Goal: Task Accomplishment & Management: Manage account settings

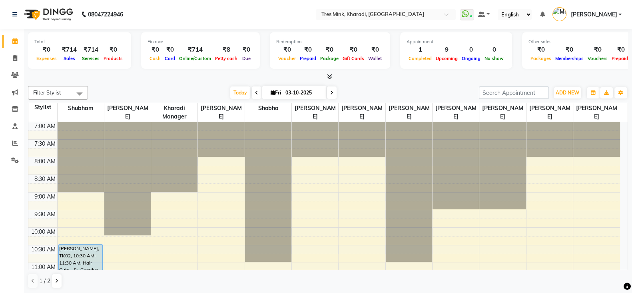
scroll to position [244, 0]
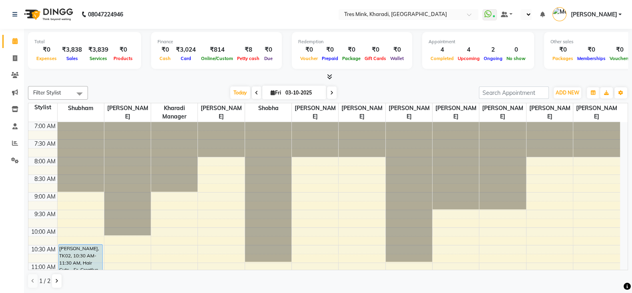
select select "en"
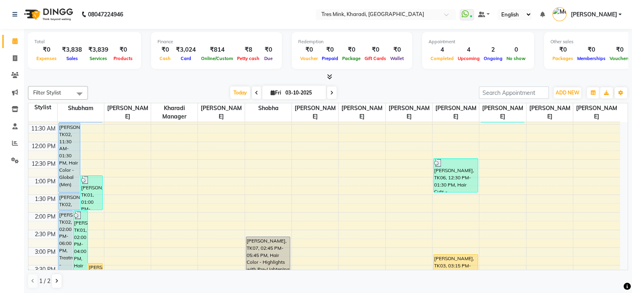
scroll to position [150, 0]
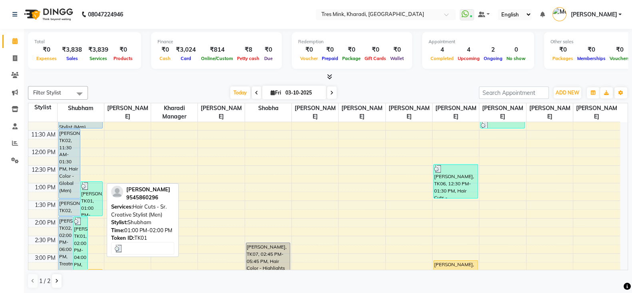
click at [93, 196] on div "[PERSON_NAME], TK01, 01:00 PM-02:00 PM, Hair Cuts - Sr. Creative Stylist (Men)" at bounding box center [92, 199] width 22 height 34
select select "3"
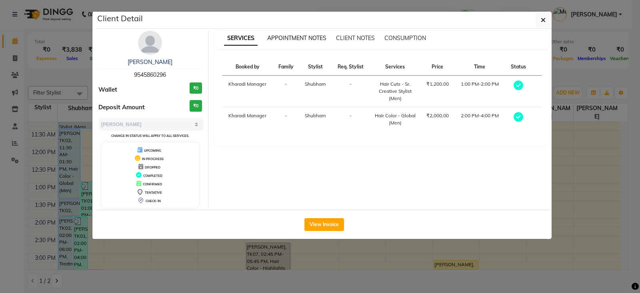
click at [302, 36] on span "APPOINTMENT NOTES" at bounding box center [296, 37] width 59 height 7
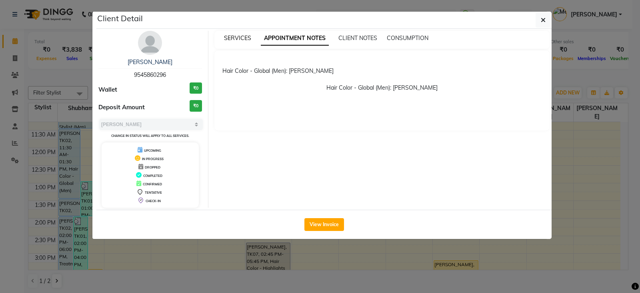
click at [226, 36] on span "SERVICES" at bounding box center [237, 37] width 27 height 7
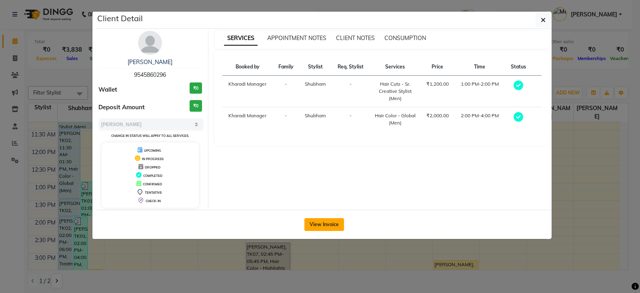
click at [308, 221] on button "View Invoice" at bounding box center [324, 224] width 40 height 13
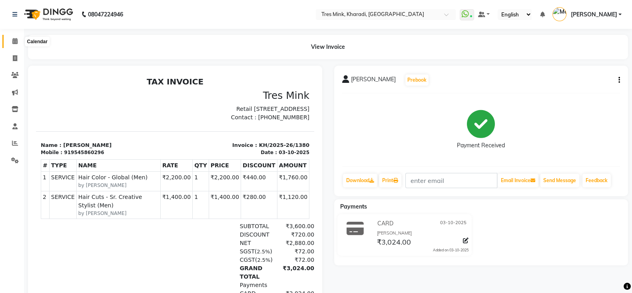
click at [16, 41] on icon at bounding box center [14, 41] width 5 height 6
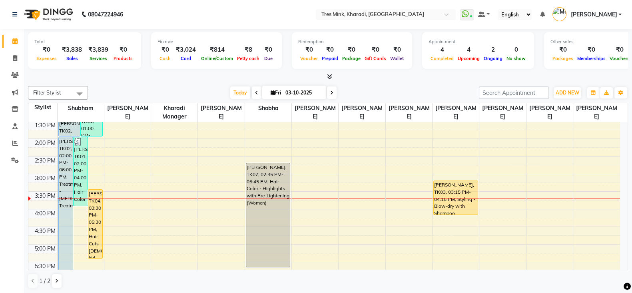
scroll to position [250, 0]
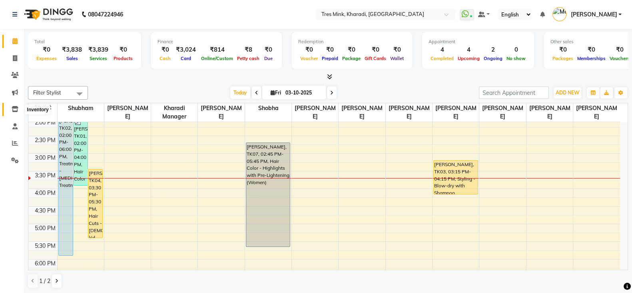
click at [15, 112] on icon at bounding box center [15, 109] width 7 height 6
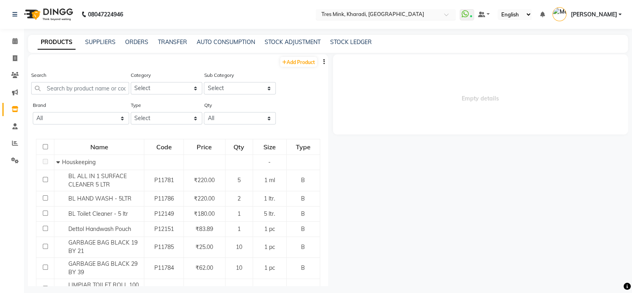
click at [383, 10] on div "Select Location × Tres Mink, Kharadi, Kharadi" at bounding box center [386, 14] width 140 height 11
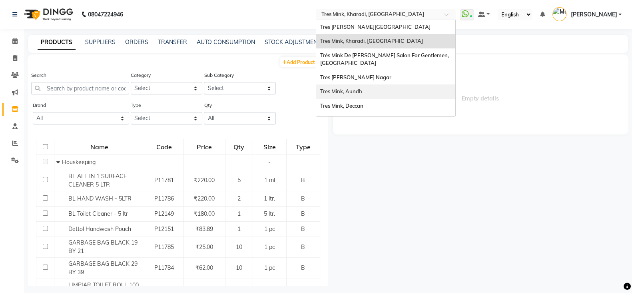
click at [362, 88] on span "Tres Mink, Aundh" at bounding box center [341, 91] width 42 height 6
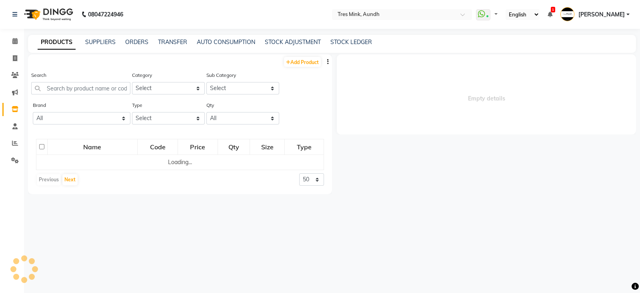
select select
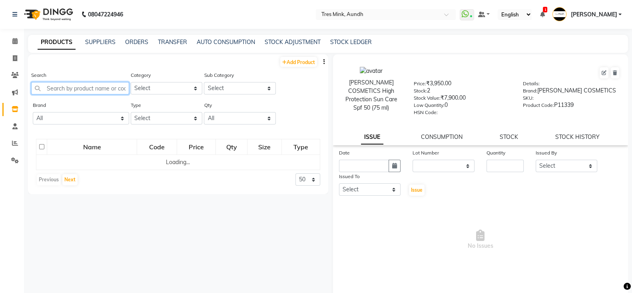
click at [76, 92] on input "text" at bounding box center [80, 88] width 98 height 12
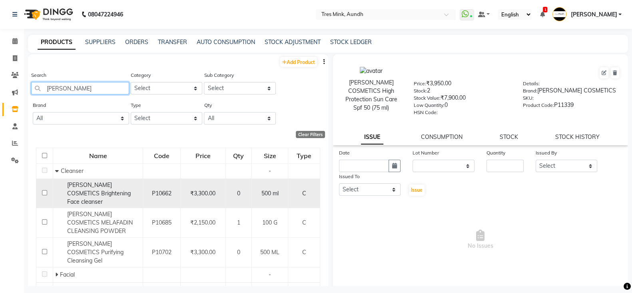
type input "janssen"
click at [98, 193] on span "JANSSEN COSMETICS Brightening Face cleanser" at bounding box center [99, 193] width 64 height 24
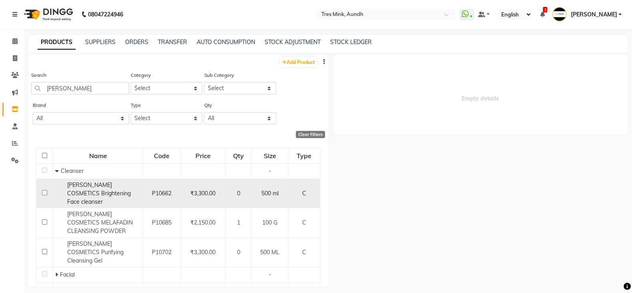
select select
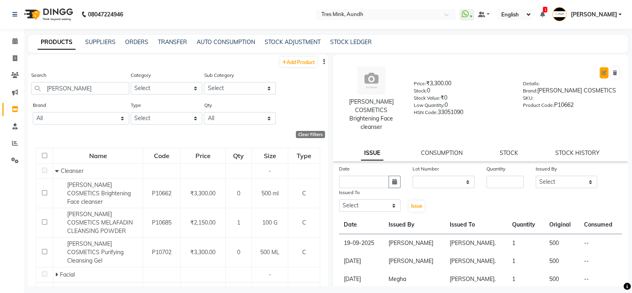
click at [602, 71] on icon at bounding box center [604, 72] width 5 height 5
select select "C"
select select "57501150"
select select "57501151"
select select "true"
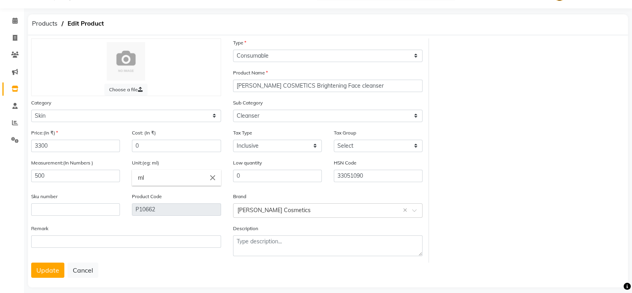
scroll to position [32, 0]
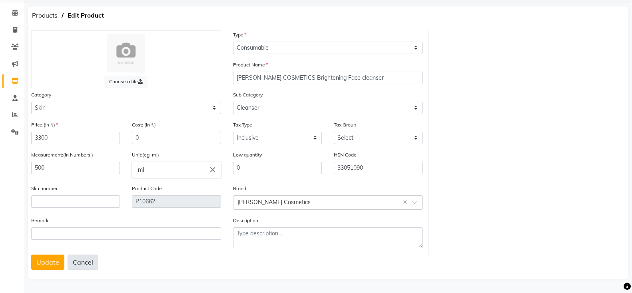
click at [78, 260] on button "Cancel" at bounding box center [83, 261] width 31 height 15
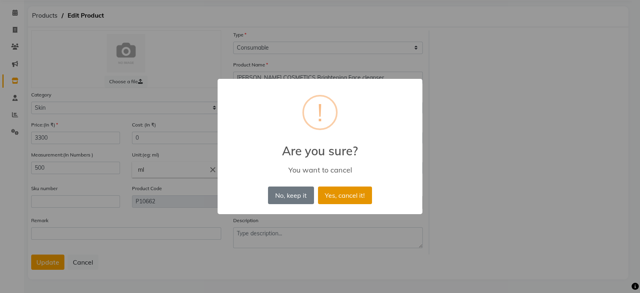
click at [332, 199] on button "Yes, cancel it!" at bounding box center [345, 195] width 54 height 18
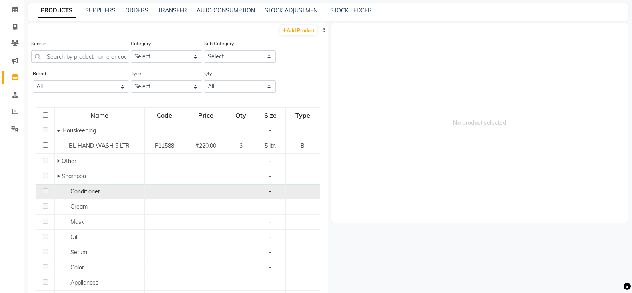
scroll to position [5, 0]
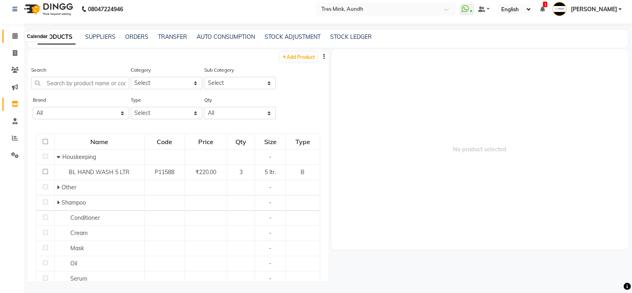
click at [17, 37] on icon at bounding box center [14, 36] width 5 height 6
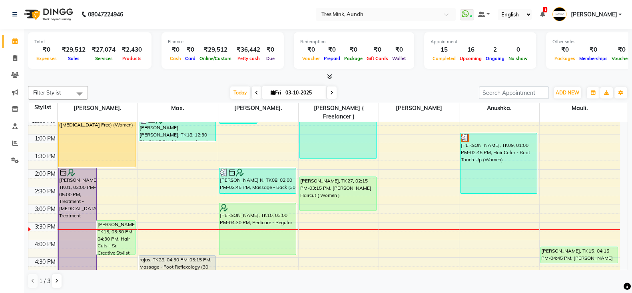
scroll to position [200, 0]
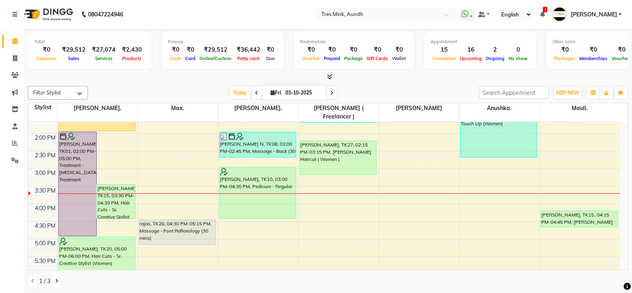
click at [56, 285] on button at bounding box center [57, 281] width 10 height 14
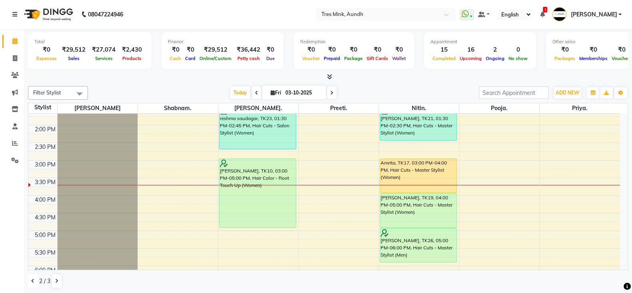
click at [33, 281] on icon at bounding box center [32, 280] width 3 height 5
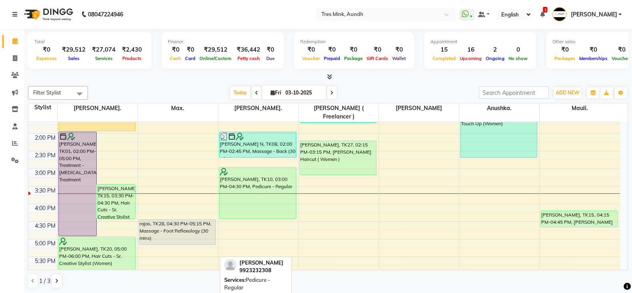
scroll to position [0, 0]
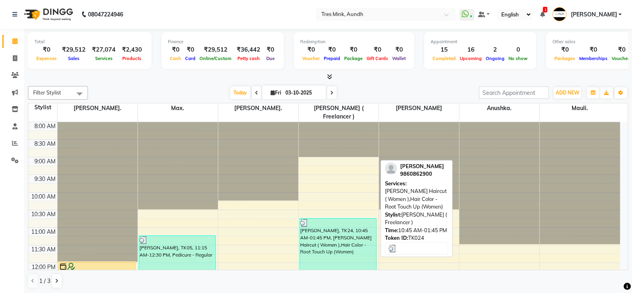
click at [343, 239] on div "Neha Sharma, TK24, 10:45 AM-01:45 PM, Nidhi Mulay Haircut ( Women ),Hair Color …" at bounding box center [338, 270] width 76 height 104
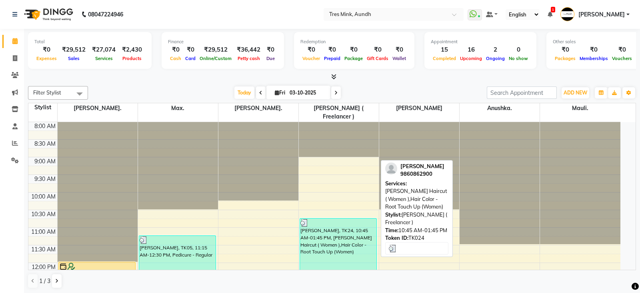
select select "3"
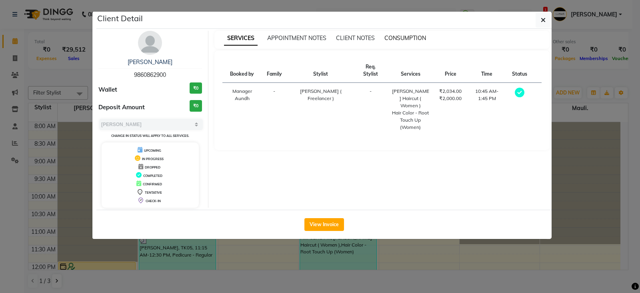
click at [411, 38] on span "CONSUMPTION" at bounding box center [405, 37] width 42 height 7
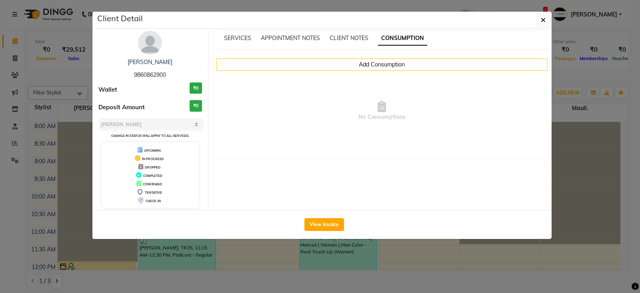
click at [241, 43] on div "SERVICES APPOINTMENT NOTES CLIENT NOTES CONSUMPTION" at bounding box center [382, 40] width 336 height 18
click at [236, 41] on span "SERVICES" at bounding box center [237, 37] width 27 height 7
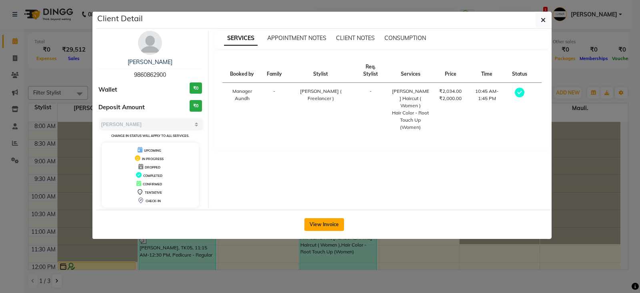
click at [326, 225] on button "View Invoice" at bounding box center [324, 224] width 40 height 13
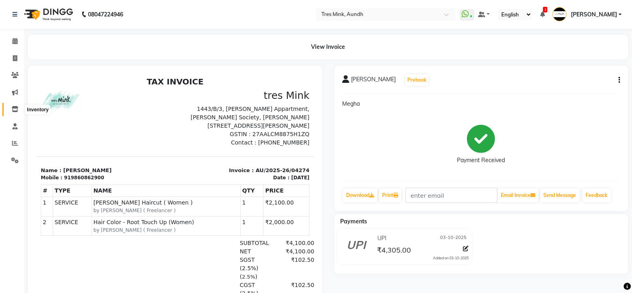
click at [15, 111] on icon at bounding box center [15, 109] width 7 height 6
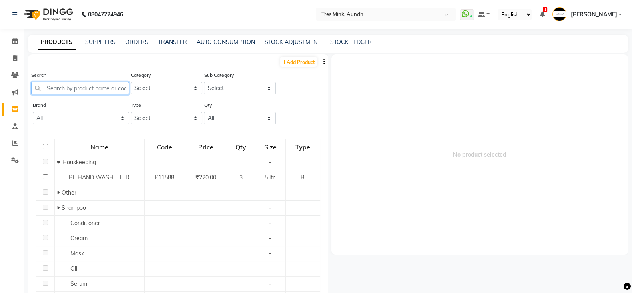
click at [82, 87] on input "text" at bounding box center [80, 88] width 98 height 12
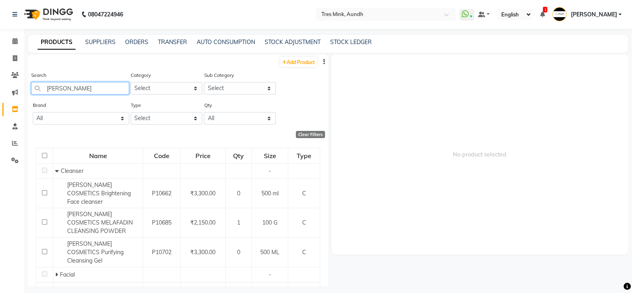
type input "janssen"
click at [44, 157] on input "checkbox" at bounding box center [44, 155] width 5 height 5
checkbox input "true"
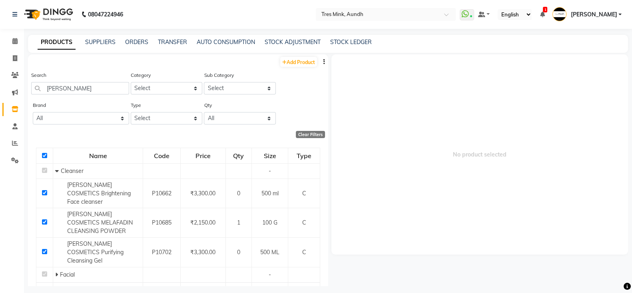
checkbox input "true"
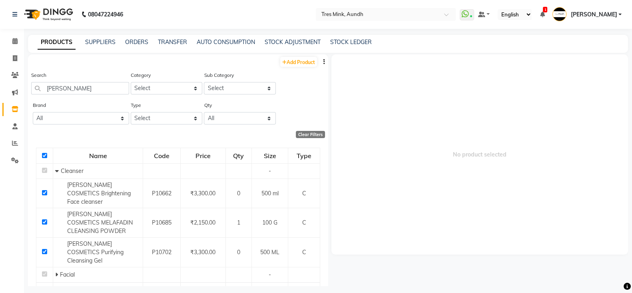
checkbox input "true"
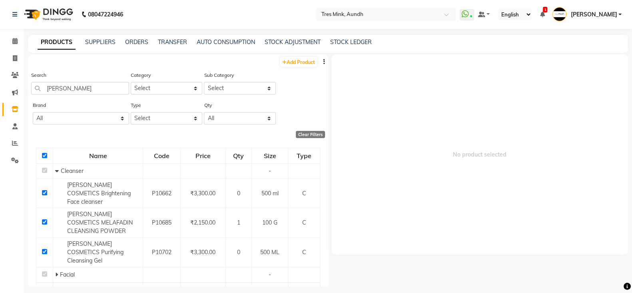
checkbox input "true"
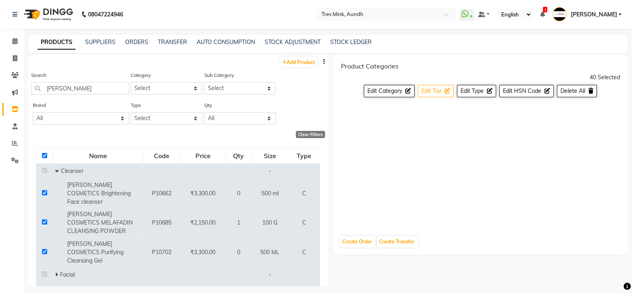
click at [444, 93] on button "Edit Tax" at bounding box center [436, 91] width 36 height 12
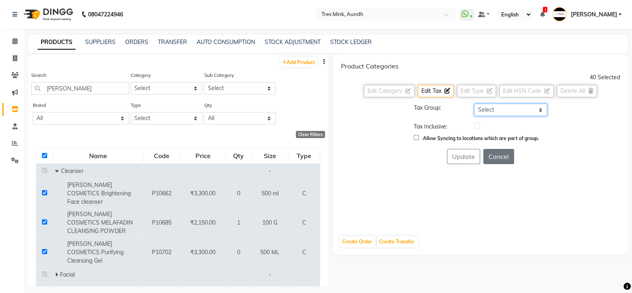
click at [488, 108] on select "Select GST 5% 5% TAX 12% TAX 18% TAX" at bounding box center [510, 110] width 73 height 12
select select "1012"
click at [474, 104] on select "Select GST 5% 5% TAX 12% TAX 18% TAX" at bounding box center [510, 110] width 73 height 12
click at [478, 126] on label at bounding box center [477, 125] width 6 height 6
click at [478, 126] on input "checkbox" at bounding box center [476, 125] width 5 height 5
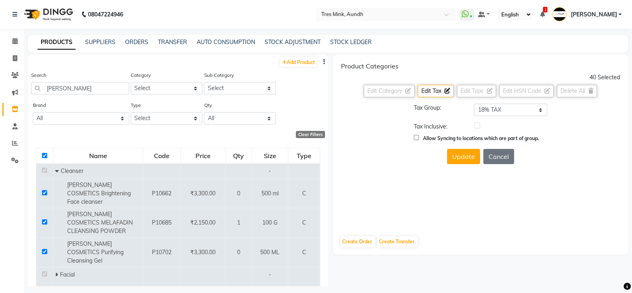
checkbox input "true"
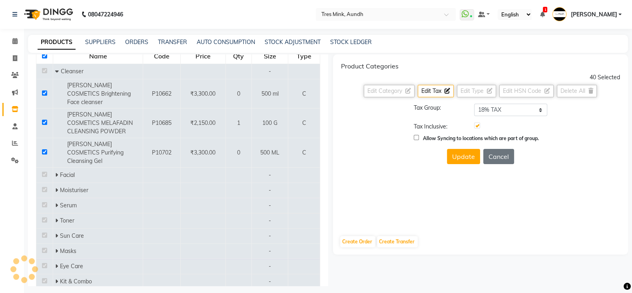
scroll to position [125, 0]
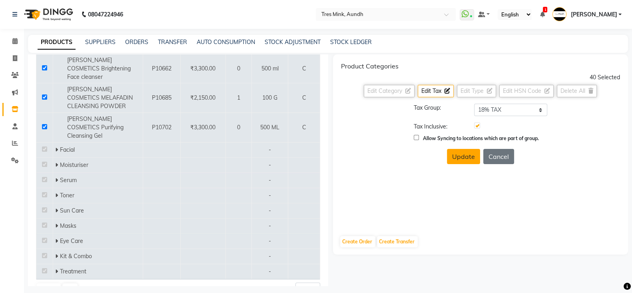
click at [465, 157] on button "Update" at bounding box center [463, 156] width 33 height 15
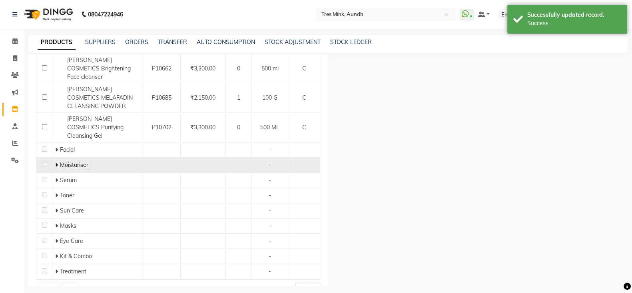
click at [56, 162] on icon at bounding box center [56, 165] width 3 height 6
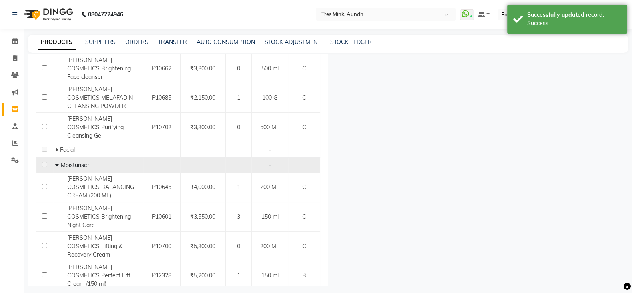
click at [56, 162] on icon at bounding box center [57, 165] width 4 height 6
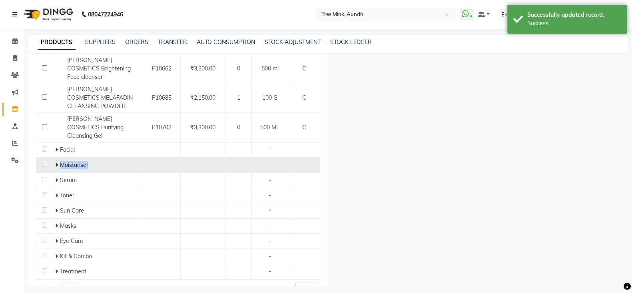
click at [56, 162] on icon at bounding box center [56, 165] width 3 height 6
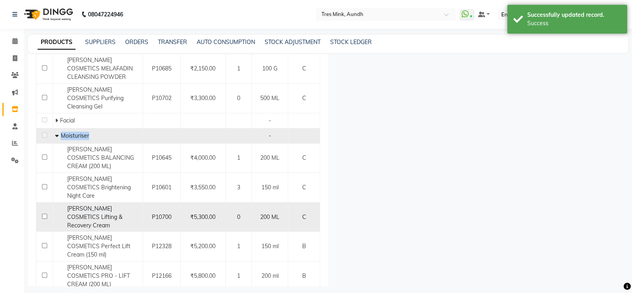
scroll to position [175, 0]
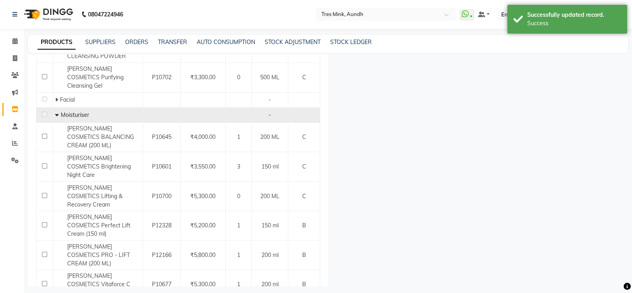
select select
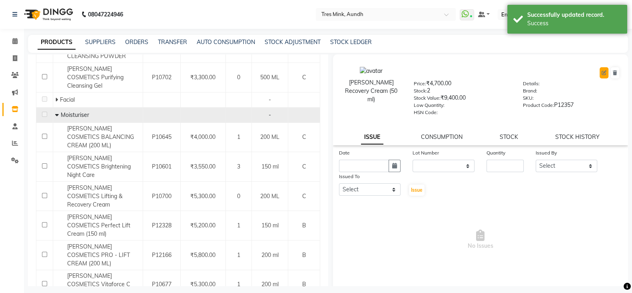
click at [602, 71] on icon at bounding box center [604, 72] width 5 height 5
select select "B"
select select "57501150"
select select "57501153"
select select "true"
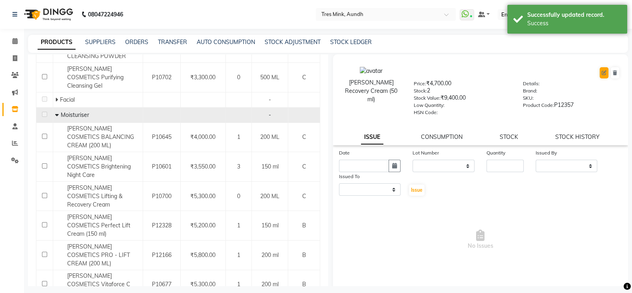
select select "1012"
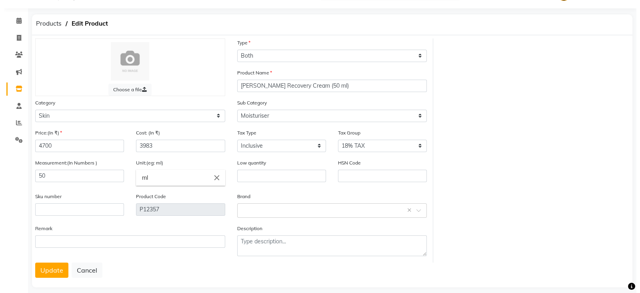
scroll to position [32, 0]
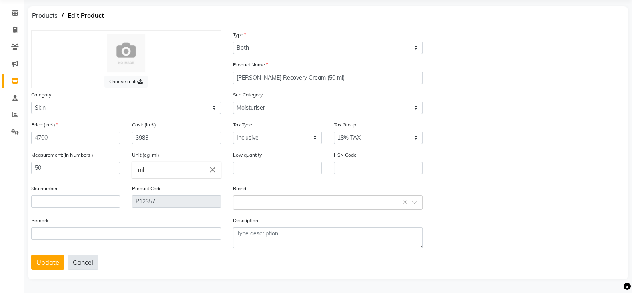
click at [82, 262] on button "Cancel" at bounding box center [83, 261] width 31 height 15
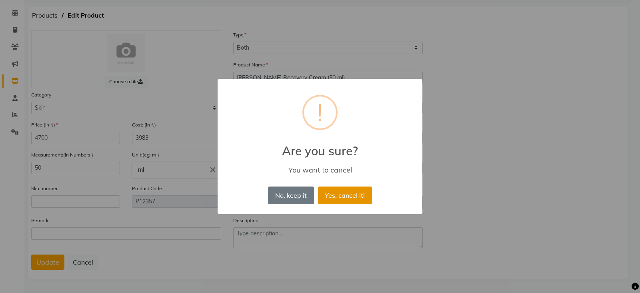
click at [337, 198] on button "Yes, cancel it!" at bounding box center [345, 195] width 54 height 18
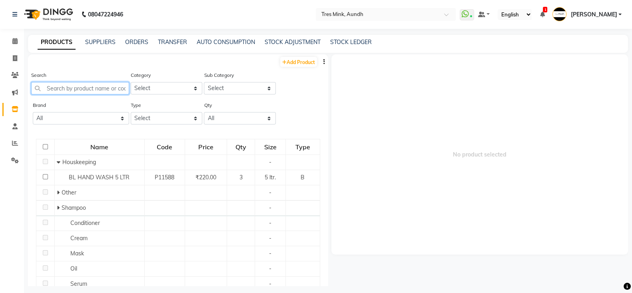
click at [72, 93] on input "text" at bounding box center [80, 88] width 98 height 12
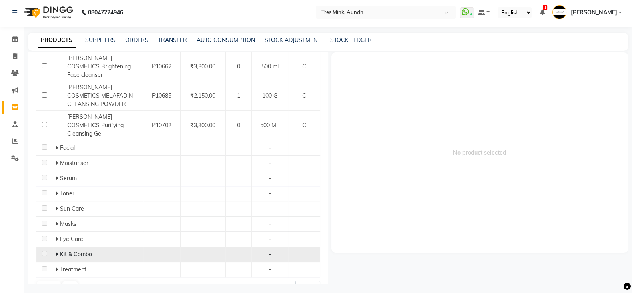
scroll to position [5, 0]
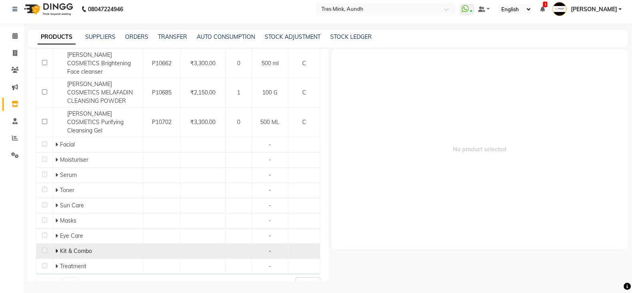
type input "janssen"
click at [56, 248] on icon at bounding box center [56, 251] width 3 height 6
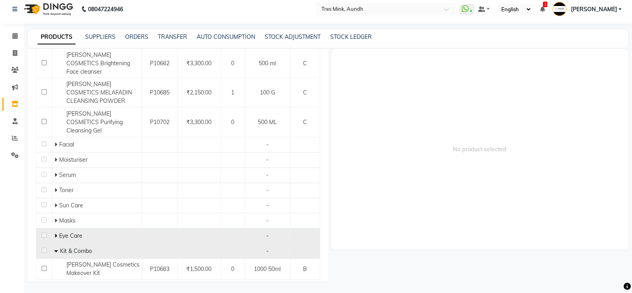
click at [55, 233] on icon at bounding box center [55, 236] width 3 height 6
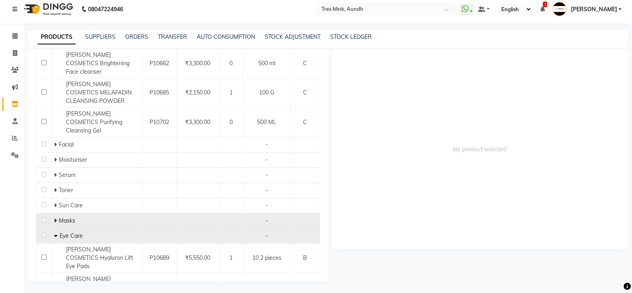
click at [54, 218] on icon at bounding box center [55, 221] width 3 height 6
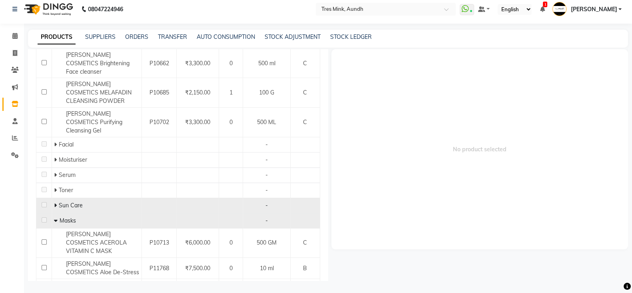
click at [56, 202] on icon at bounding box center [55, 205] width 3 height 6
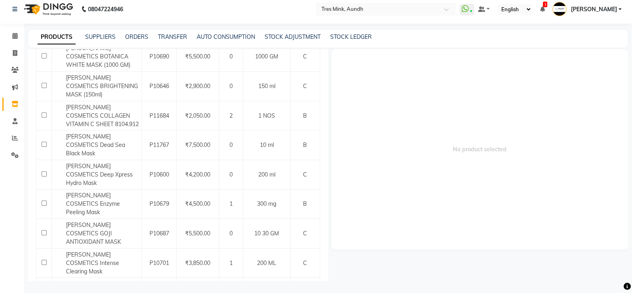
scroll to position [536, 0]
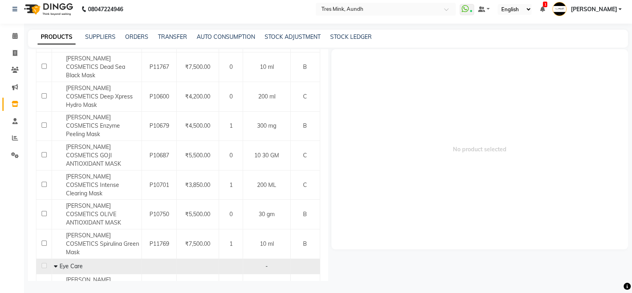
select select "500"
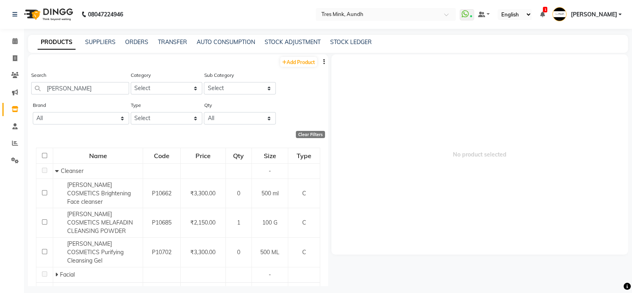
scroll to position [0, 0]
click at [44, 158] on input "checkbox" at bounding box center [44, 155] width 5 height 5
checkbox input "true"
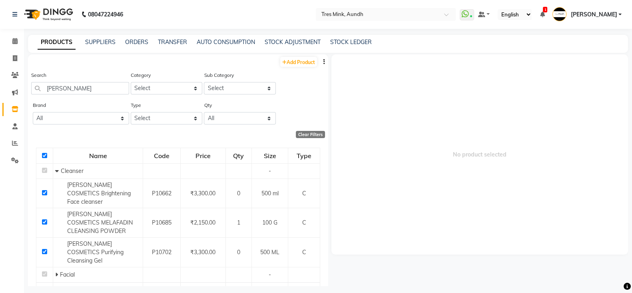
checkbox input "true"
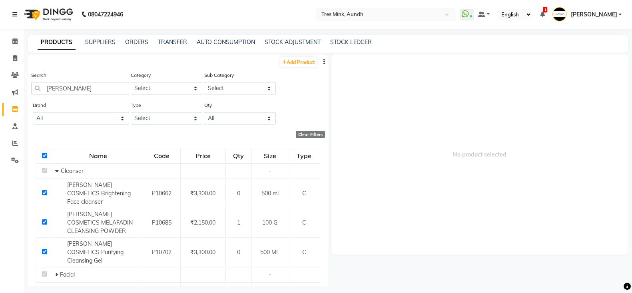
checkbox input "true"
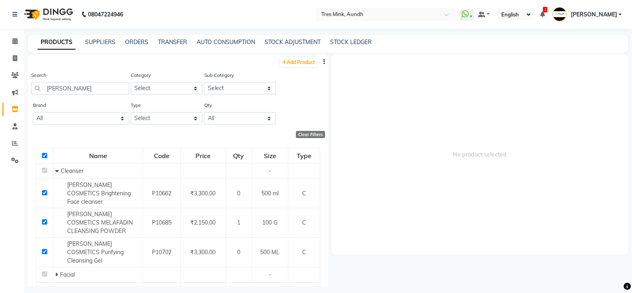
checkbox input "true"
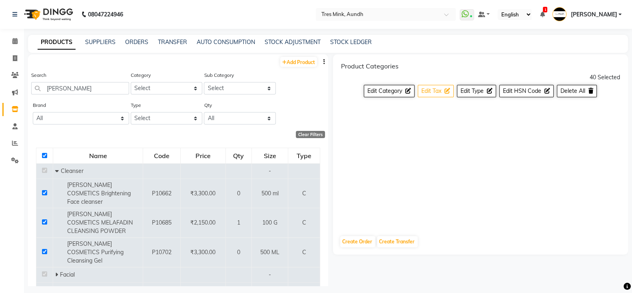
click at [444, 88] on button "Edit Tax" at bounding box center [436, 91] width 36 height 12
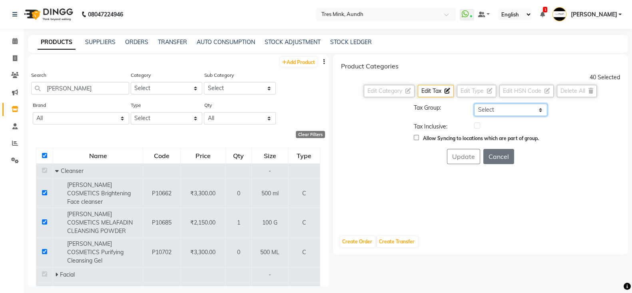
click at [483, 109] on select "Select GST 5% 5% TAX 12% TAX 18% TAX" at bounding box center [510, 110] width 73 height 12
select select "1012"
click at [474, 104] on select "Select GST 5% 5% TAX 12% TAX 18% TAX" at bounding box center [510, 110] width 73 height 12
click at [474, 125] on div at bounding box center [510, 126] width 85 height 8
click at [477, 126] on label at bounding box center [477, 125] width 6 height 6
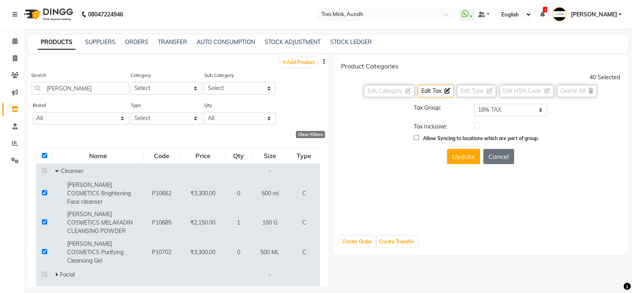
click at [477, 126] on input "checkbox" at bounding box center [476, 125] width 5 height 5
checkbox input "true"
click at [460, 160] on button "Update" at bounding box center [463, 156] width 33 height 15
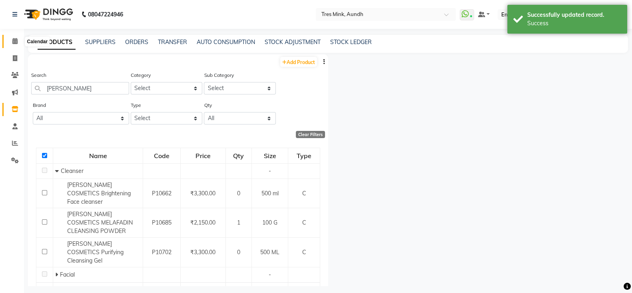
click at [13, 42] on icon at bounding box center [14, 41] width 5 height 6
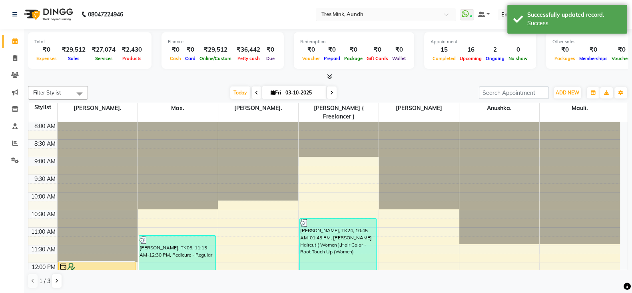
click at [362, 18] on div "Select Location × Tres Mink, Aundh" at bounding box center [386, 14] width 140 height 13
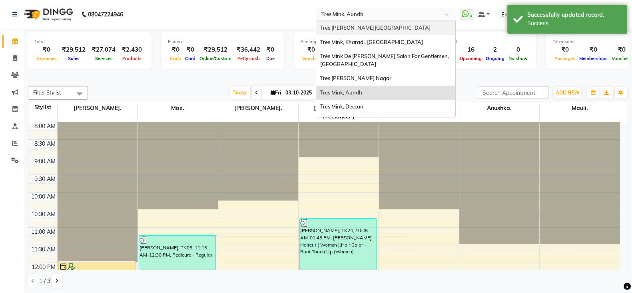
click at [361, 28] on span "Tres Mink, Koregoan Park" at bounding box center [375, 27] width 110 height 6
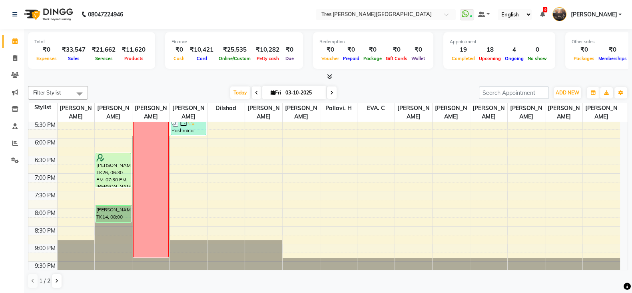
scroll to position [340, 0]
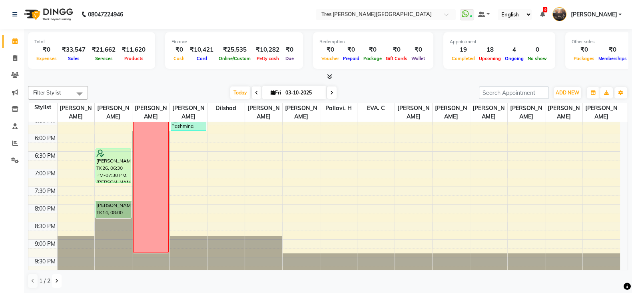
click at [58, 280] on button at bounding box center [57, 281] width 10 height 14
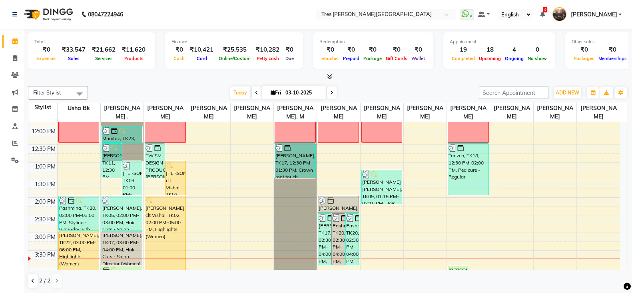
scroll to position [190, 0]
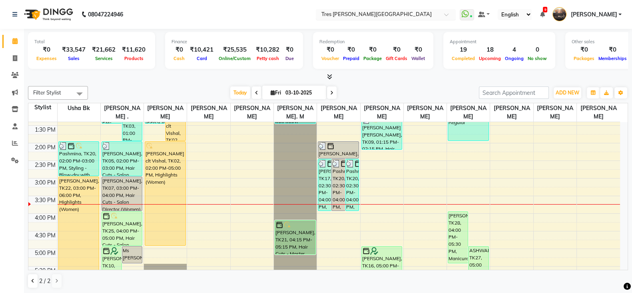
click at [382, 16] on input "text" at bounding box center [378, 15] width 116 height 8
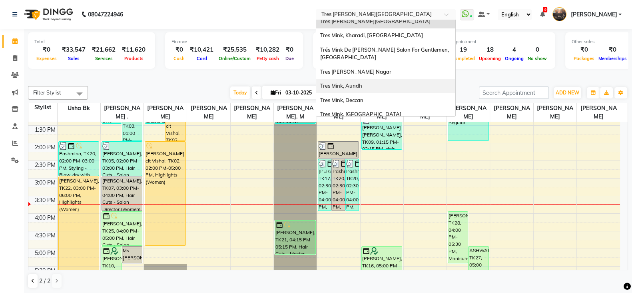
scroll to position [11, 0]
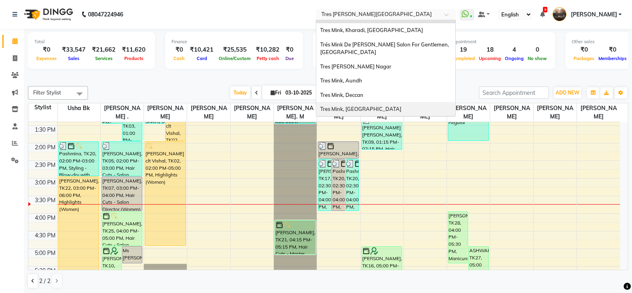
click at [339, 108] on span "Tres Mink, Indiranagar" at bounding box center [360, 109] width 81 height 6
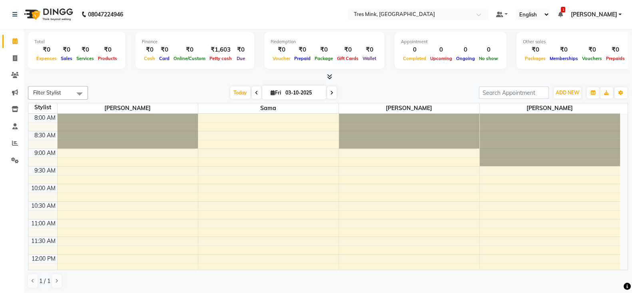
click at [257, 89] on span at bounding box center [257, 92] width 10 height 12
type input "02-10-2025"
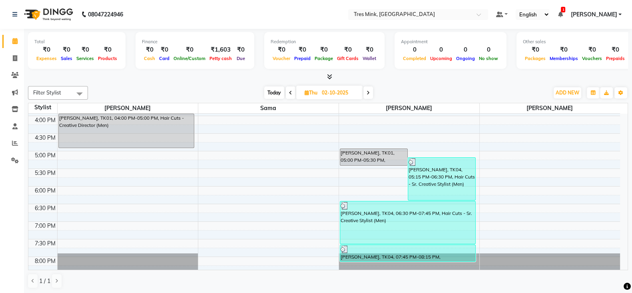
scroll to position [294, 0]
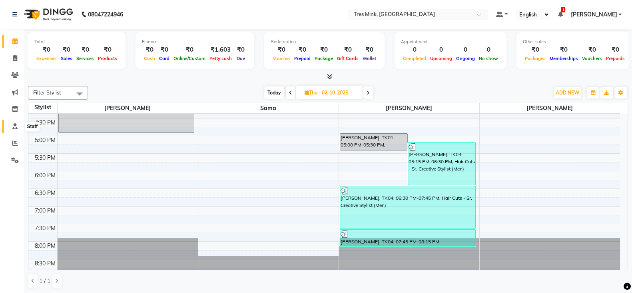
click at [16, 126] on icon at bounding box center [14, 126] width 5 height 6
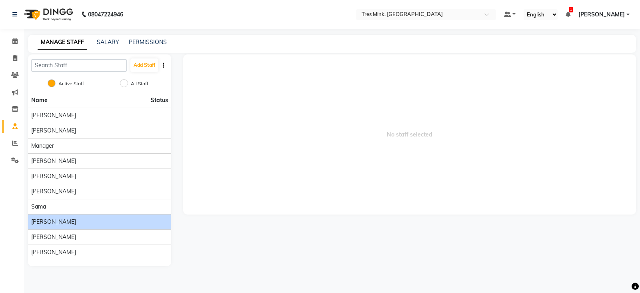
click at [118, 220] on div "shailesh mistry" at bounding box center [99, 222] width 137 height 8
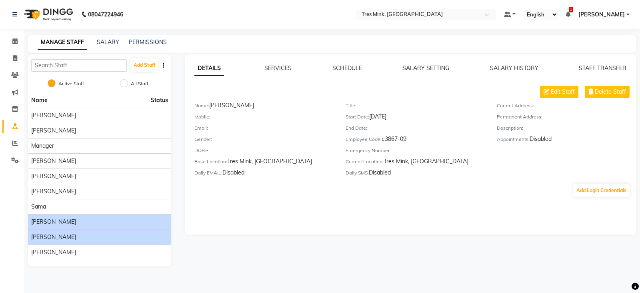
click at [69, 237] on span "Shailesh Mistry" at bounding box center [53, 237] width 45 height 8
click at [73, 220] on div "shailesh mistry" at bounding box center [99, 222] width 137 height 8
click at [64, 238] on span "Shailesh Mistry" at bounding box center [53, 237] width 45 height 8
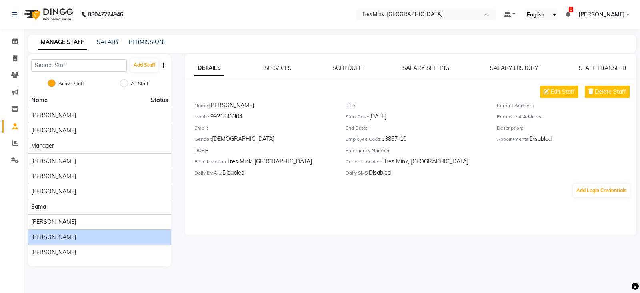
click at [67, 229] on li "Shailesh Mistry" at bounding box center [99, 236] width 143 height 15
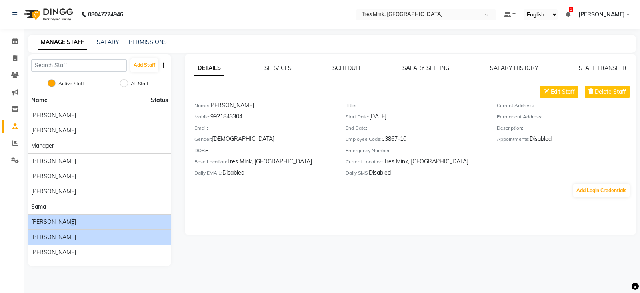
click at [62, 218] on span "shailesh mistry" at bounding box center [53, 222] width 45 height 8
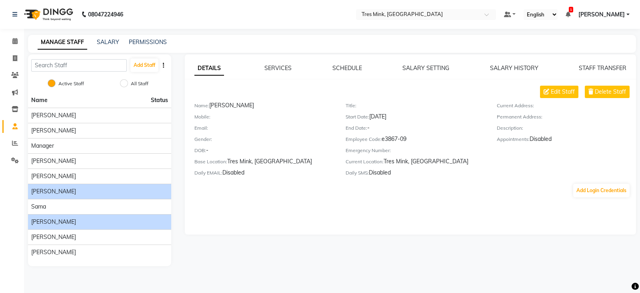
click at [38, 195] on li "Rama Dey" at bounding box center [99, 191] width 143 height 15
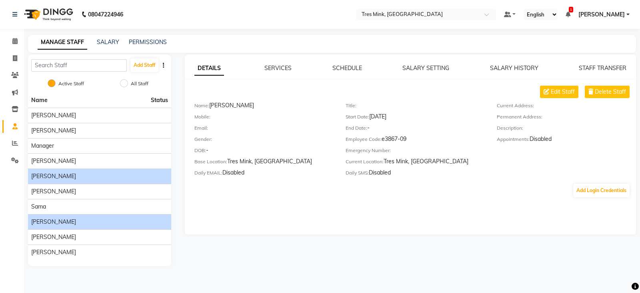
click at [52, 174] on div "Momita" at bounding box center [99, 176] width 137 height 8
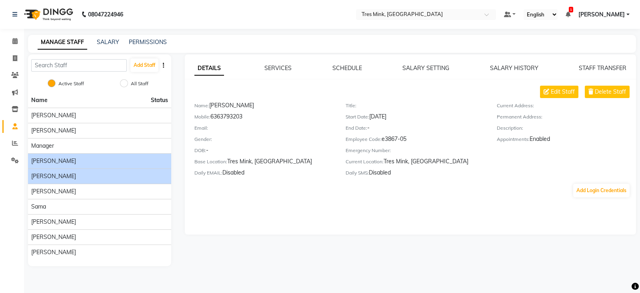
click at [59, 160] on div "Margareta" at bounding box center [99, 161] width 137 height 8
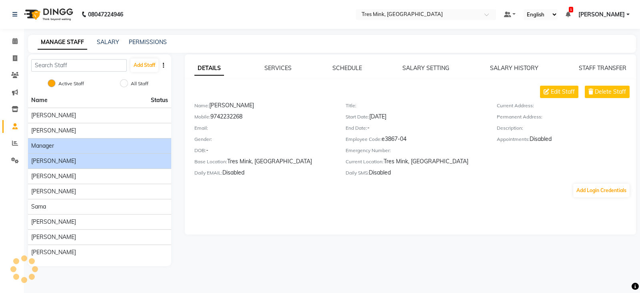
click at [55, 146] on div "Manager" at bounding box center [99, 146] width 137 height 8
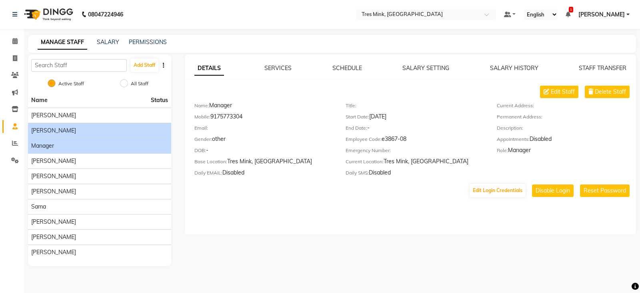
click at [70, 125] on li "Kiran Thorat" at bounding box center [99, 130] width 143 height 15
click at [50, 129] on span "Kiran Thorat" at bounding box center [53, 130] width 45 height 8
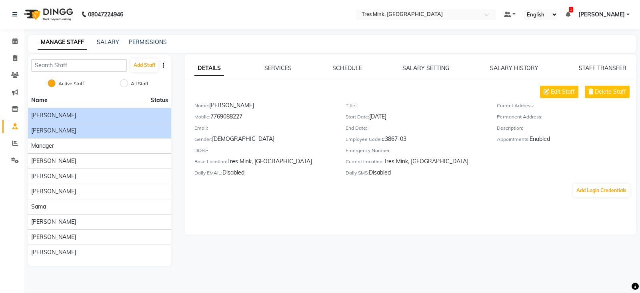
click at [56, 118] on span "Dibangshu Das" at bounding box center [53, 115] width 45 height 8
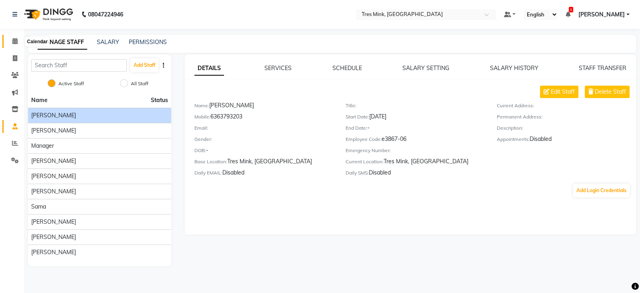
click at [15, 43] on icon at bounding box center [14, 41] width 5 height 6
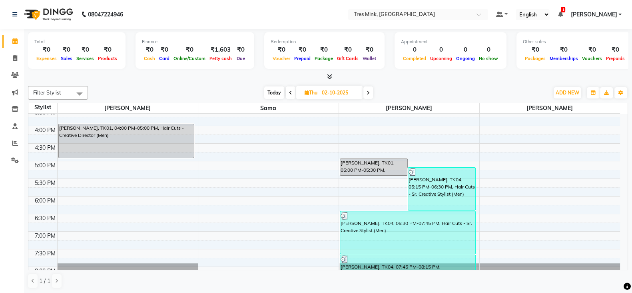
scroll to position [247, 0]
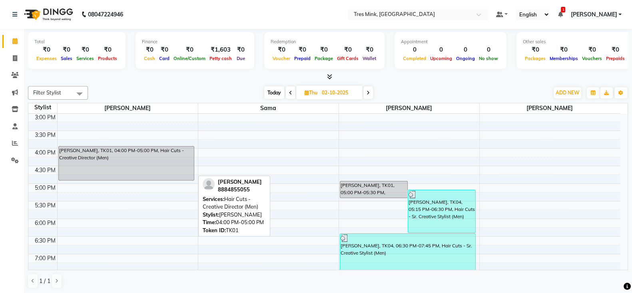
click at [124, 159] on div "Samuel C, TK01, 04:00 PM-05:00 PM, Hair Cuts - Creative Director (Men)" at bounding box center [126, 163] width 135 height 34
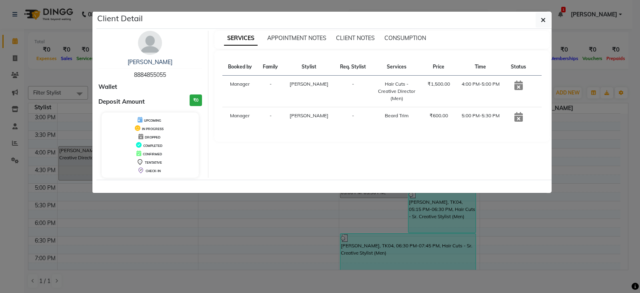
click at [285, 275] on ngb-modal-window "Client Detail Samuel C 8884855055 Wallet Deposit Amount ₹0 UPCOMING IN PROGRESS…" at bounding box center [320, 146] width 640 height 293
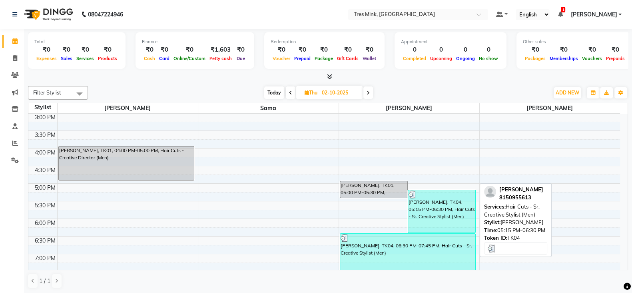
click at [415, 204] on div "Akash Kadam, TK04, 05:15 PM-06:30 PM, Hair Cuts - Sr. Creative Stylist (Men)" at bounding box center [441, 211] width 67 height 42
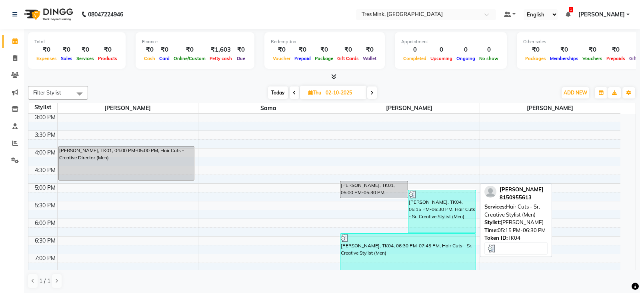
select select "3"
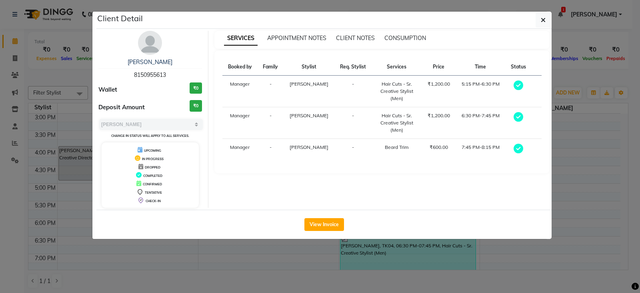
drag, startPoint x: 348, startPoint y: 281, endPoint x: 340, endPoint y: 250, distance: 31.7
click at [348, 282] on ngb-modal-window "Client Detail Akash Kadam 8150955613 Wallet ₹0 Deposit Amount ₹0 Select MARK DO…" at bounding box center [320, 146] width 640 height 293
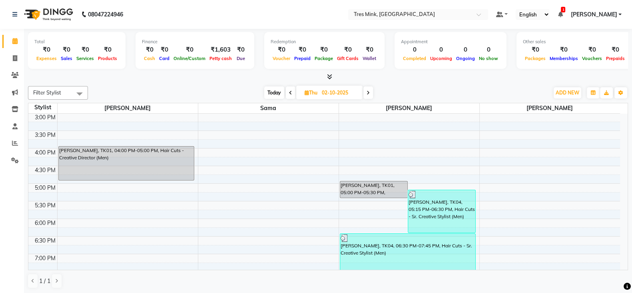
click at [370, 95] on span at bounding box center [369, 92] width 10 height 12
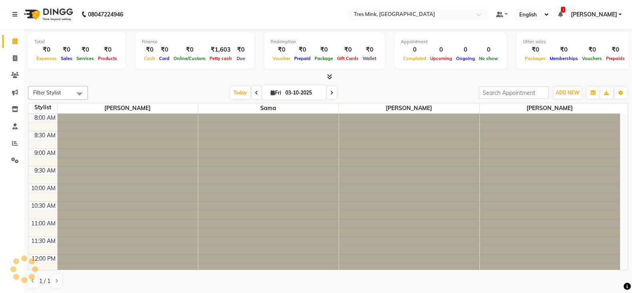
scroll to position [244, 0]
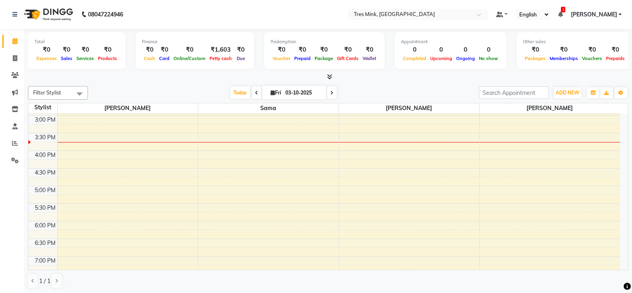
click at [330, 93] on icon at bounding box center [331, 92] width 3 height 5
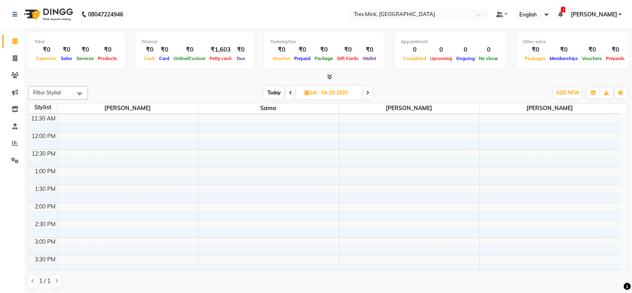
scroll to position [0, 0]
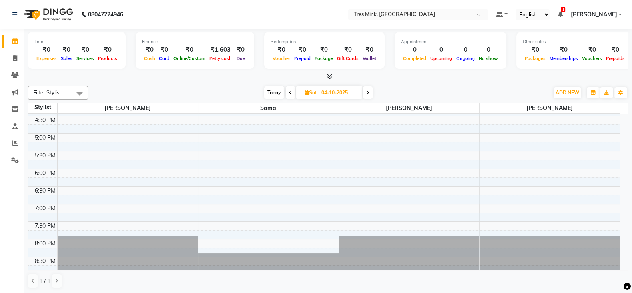
click at [274, 90] on span "Today" at bounding box center [274, 92] width 20 height 12
type input "03-10-2025"
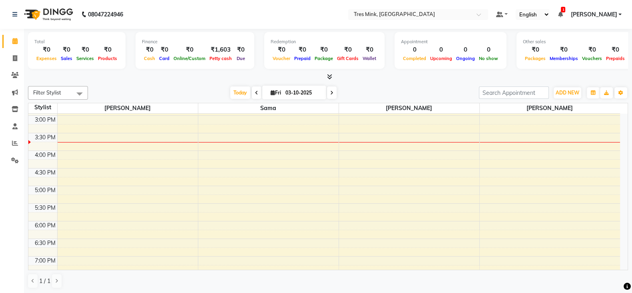
click at [330, 77] on icon at bounding box center [329, 77] width 5 height 6
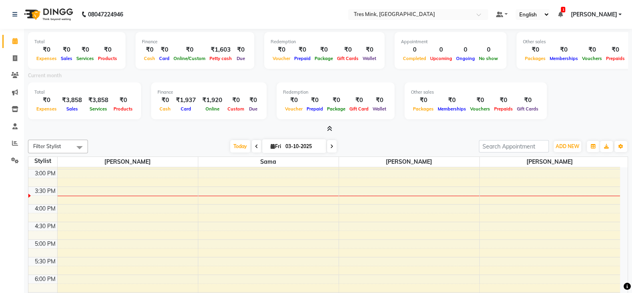
click at [330, 128] on icon at bounding box center [329, 129] width 5 height 6
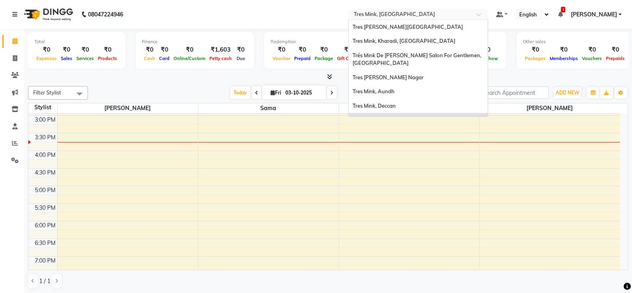
click at [358, 13] on input "text" at bounding box center [410, 15] width 116 height 8
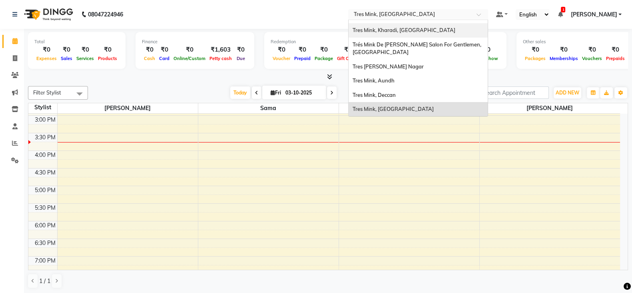
click at [370, 31] on span "Tres Mink, Kharadi, [GEOGRAPHIC_DATA]" at bounding box center [404, 30] width 103 height 6
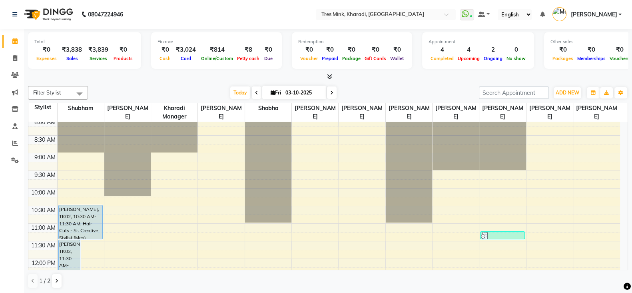
scroll to position [100, 0]
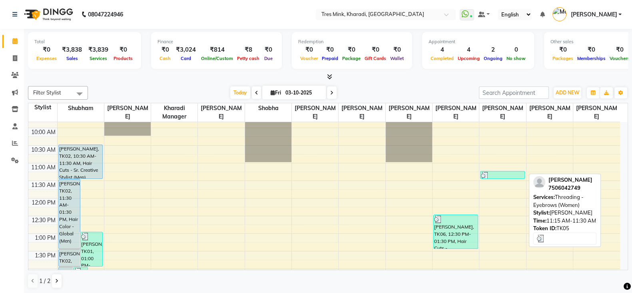
click at [500, 173] on div at bounding box center [502, 176] width 43 height 8
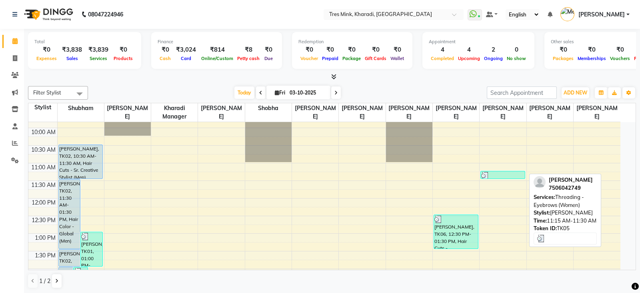
select select "3"
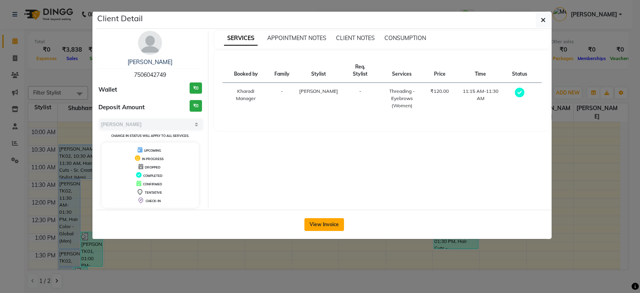
click at [315, 220] on button "View Invoice" at bounding box center [324, 224] width 40 height 13
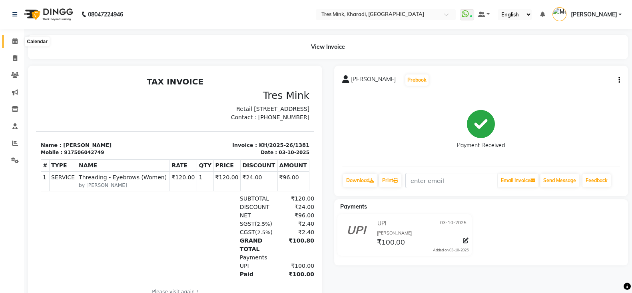
click at [12, 43] on span at bounding box center [15, 41] width 14 height 9
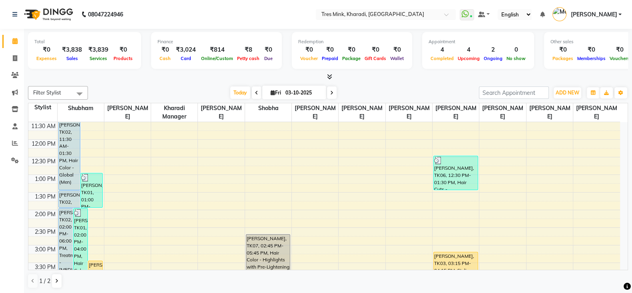
scroll to position [230, 0]
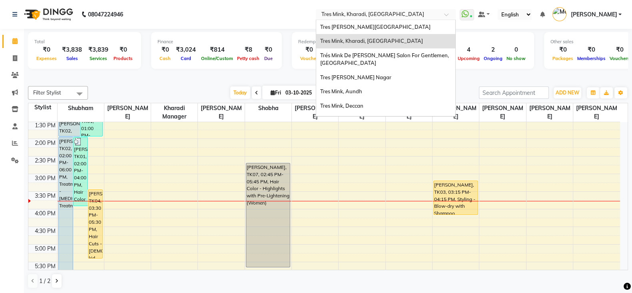
click at [374, 14] on input "text" at bounding box center [378, 15] width 116 height 8
click at [348, 27] on span "Tres [PERSON_NAME][GEOGRAPHIC_DATA]" at bounding box center [375, 27] width 110 height 6
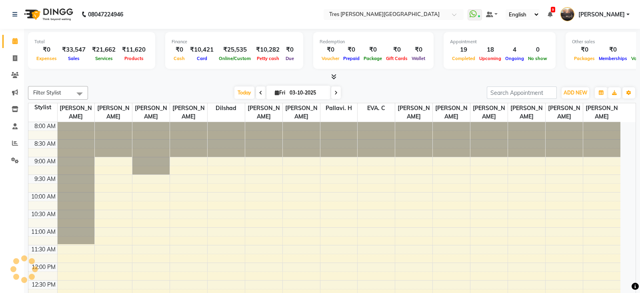
select select "en"
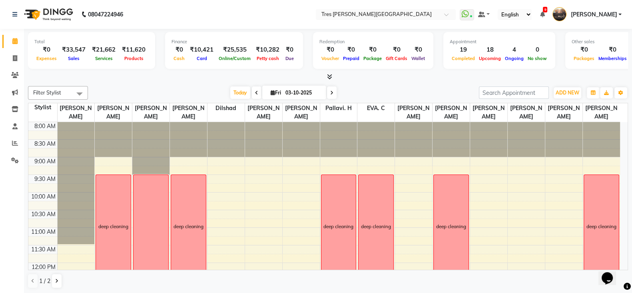
scroll to position [0, 0]
click at [362, 13] on input "text" at bounding box center [378, 15] width 116 height 8
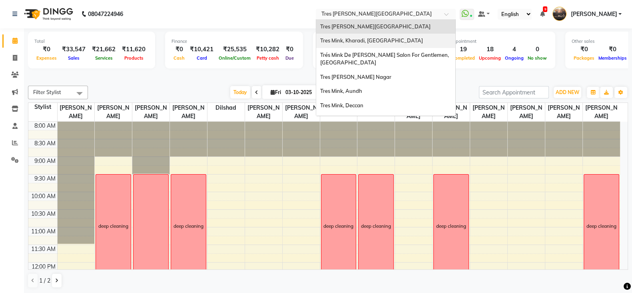
click at [347, 36] on div "Tres Mink, Kharadi, [GEOGRAPHIC_DATA]" at bounding box center [385, 41] width 139 height 14
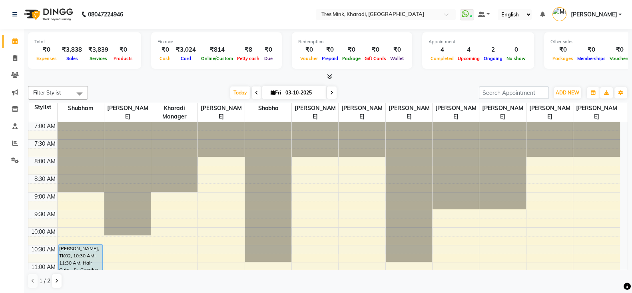
click at [266, 94] on span "[DATE]" at bounding box center [294, 93] width 64 height 14
click at [272, 93] on icon at bounding box center [273, 92] width 4 height 5
select select "10"
select select "2025"
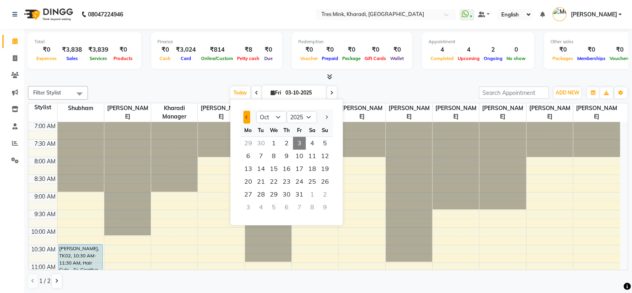
click at [245, 115] on button "Previous month" at bounding box center [247, 117] width 7 height 13
select select "9"
click at [264, 159] on span "9" at bounding box center [261, 156] width 13 height 13
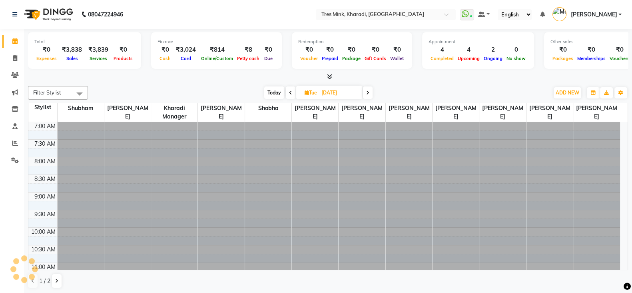
scroll to position [280, 0]
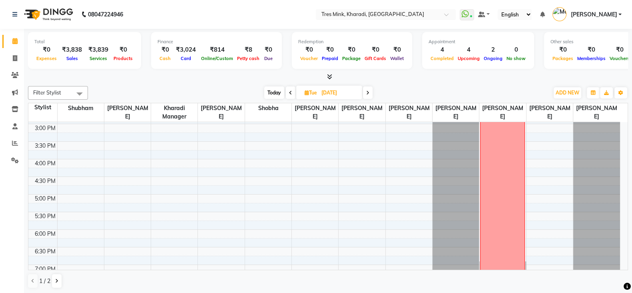
click at [366, 95] on span at bounding box center [368, 92] width 10 height 12
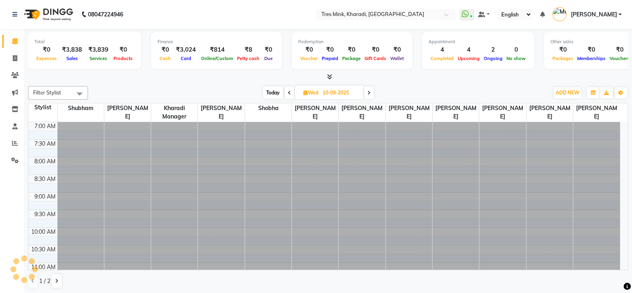
click at [370, 94] on icon at bounding box center [369, 92] width 3 height 5
click at [370, 94] on span at bounding box center [369, 92] width 10 height 12
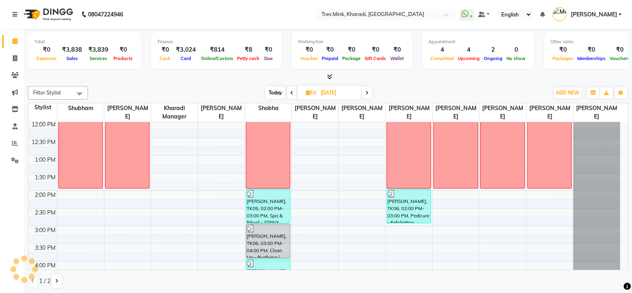
scroll to position [130, 0]
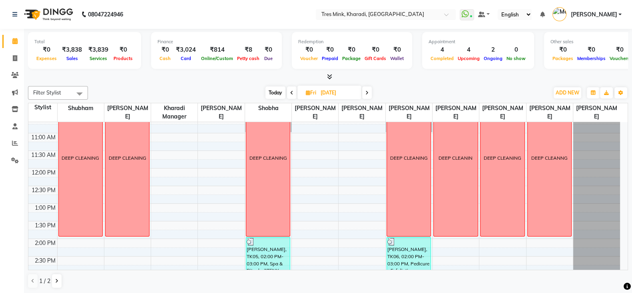
click at [282, 94] on span "Today" at bounding box center [276, 92] width 20 height 12
type input "03-10-2025"
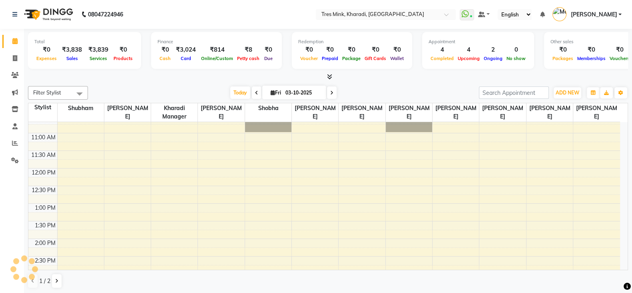
scroll to position [280, 0]
